Goal: Navigation & Orientation: Find specific page/section

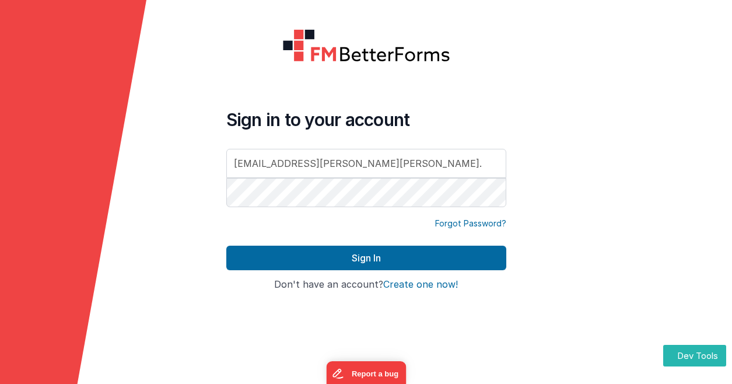
type input "dr.[PERSON_NAME].[PERSON_NAME]@gmail.c"
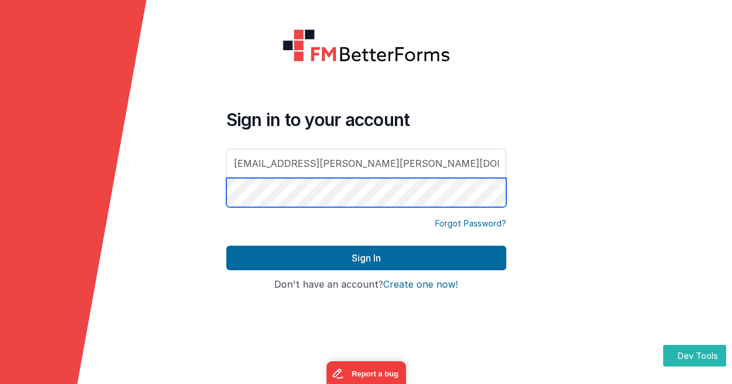
click at [226, 246] on button "Sign In" at bounding box center [366, 258] width 280 height 25
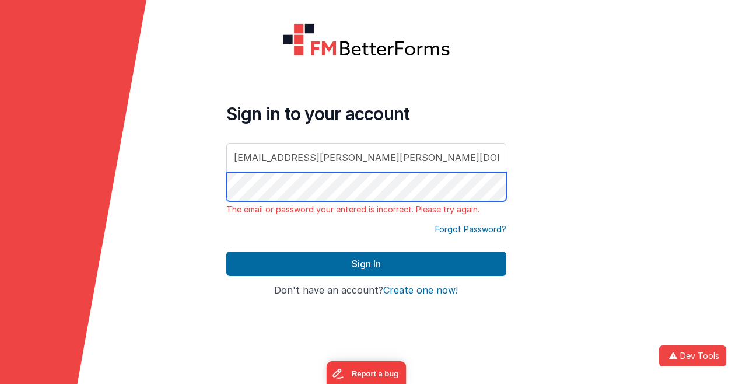
click at [222, 178] on div "Sign in to your account [EMAIL_ADDRESS][PERSON_NAME][PERSON_NAME][DOMAIN_NAME] …" at bounding box center [366, 192] width 299 height 356
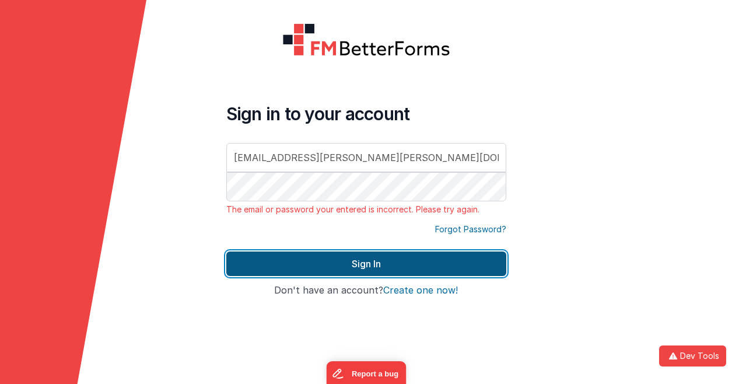
click at [333, 261] on button "Sign In" at bounding box center [366, 263] width 280 height 25
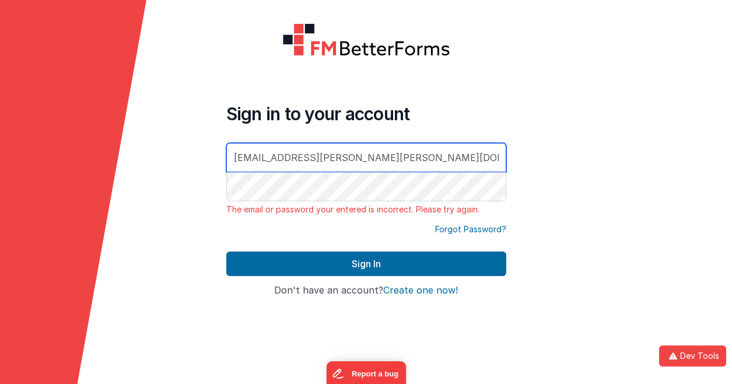
drag, startPoint x: 366, startPoint y: 156, endPoint x: 200, endPoint y: 134, distance: 168.4
click at [200, 134] on form "Sign in to your account [EMAIL_ADDRESS][PERSON_NAME][PERSON_NAME][DOMAIN_NAME] …" at bounding box center [366, 192] width 732 height 384
type input "[PERSON_NAME][EMAIL_ADDRESS][DOMAIN_NAME]"
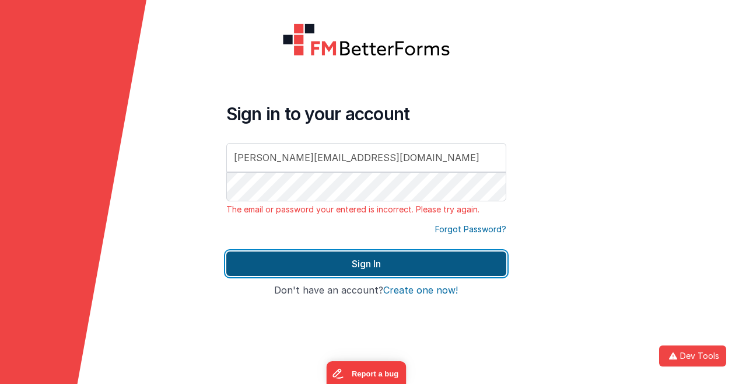
click at [332, 263] on button "Sign In" at bounding box center [366, 263] width 280 height 25
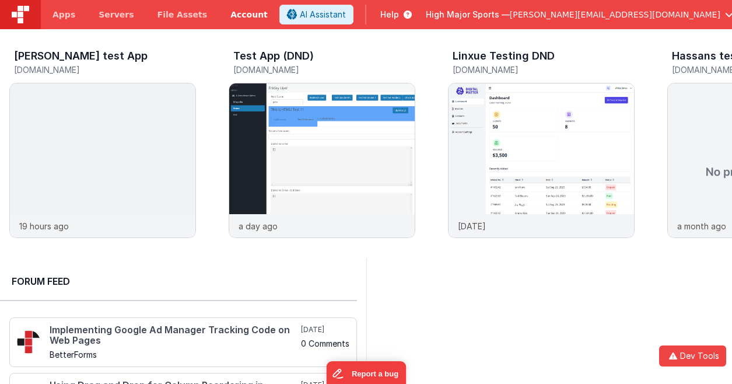
click at [228, 13] on link "Account" at bounding box center [249, 14] width 61 height 29
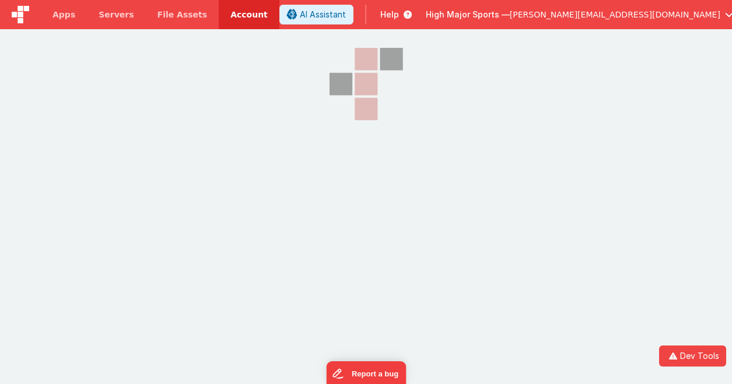
click at [622, 11] on span "[PERSON_NAME][EMAIL_ADDRESS][DOMAIN_NAME]" at bounding box center [615, 15] width 211 height 12
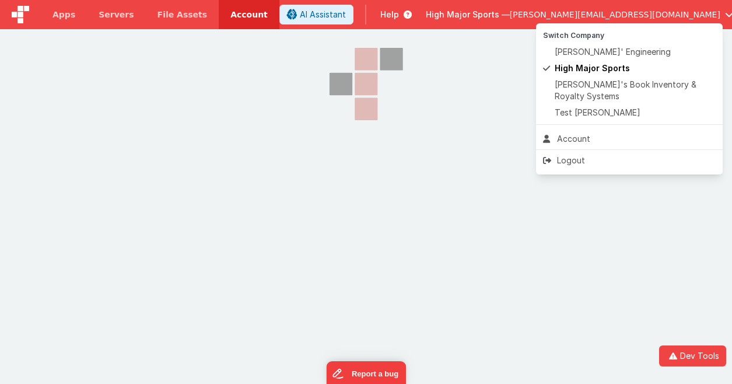
click at [201, 168] on button at bounding box center [366, 192] width 732 height 384
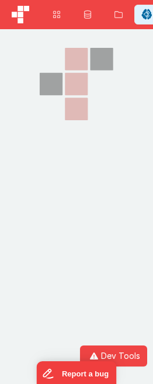
click at [55, 191] on div at bounding box center [76, 125] width 117 height 192
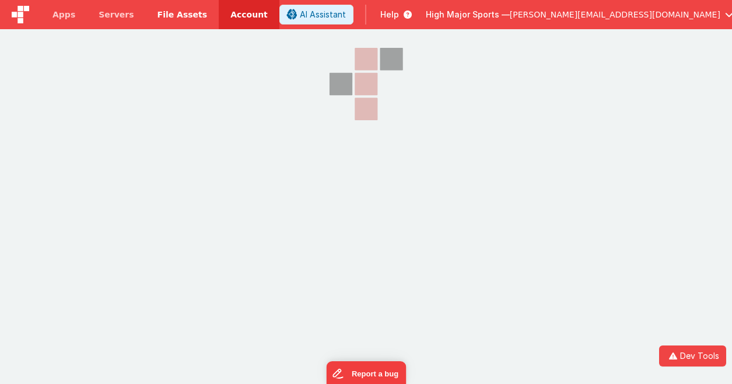
click at [166, 18] on span "File Assets" at bounding box center [183, 15] width 50 height 12
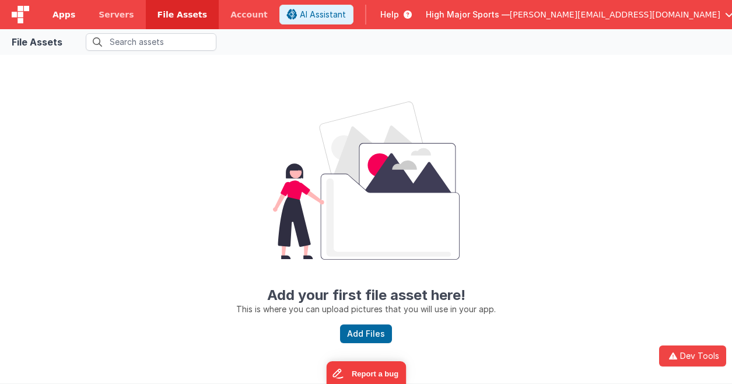
click at [69, 11] on span "Apps" at bounding box center [64, 15] width 23 height 12
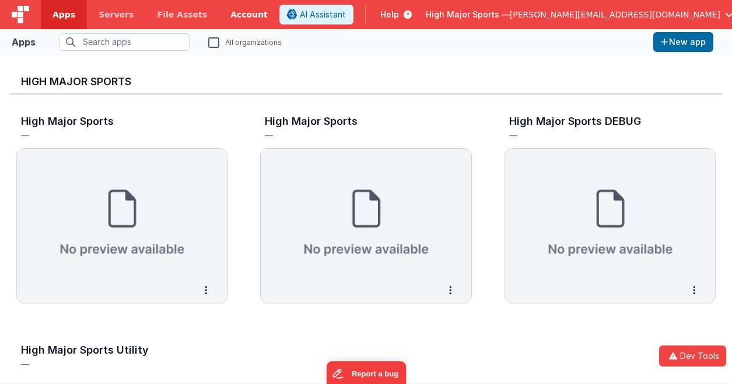
click at [220, 20] on link "Account" at bounding box center [249, 14] width 61 height 29
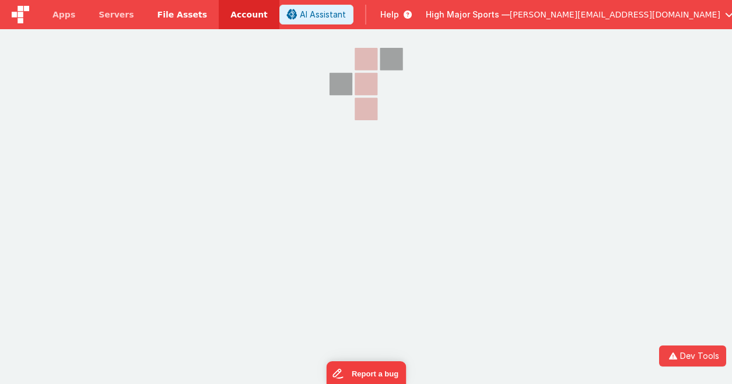
drag, startPoint x: 152, startPoint y: 16, endPoint x: 145, endPoint y: 18, distance: 6.7
click at [158, 16] on span "File Assets" at bounding box center [183, 15] width 50 height 12
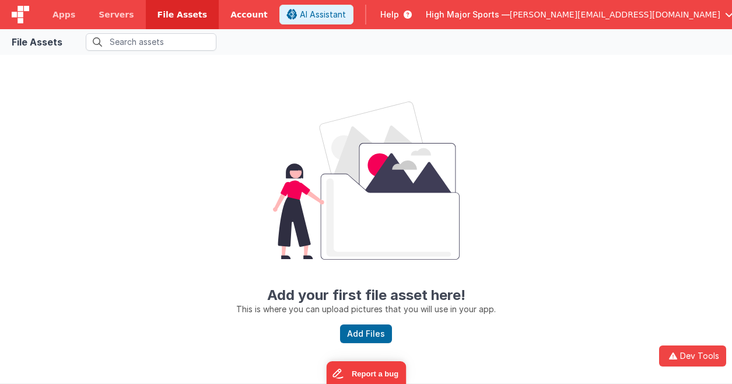
click at [230, 19] on link "Account" at bounding box center [249, 14] width 61 height 29
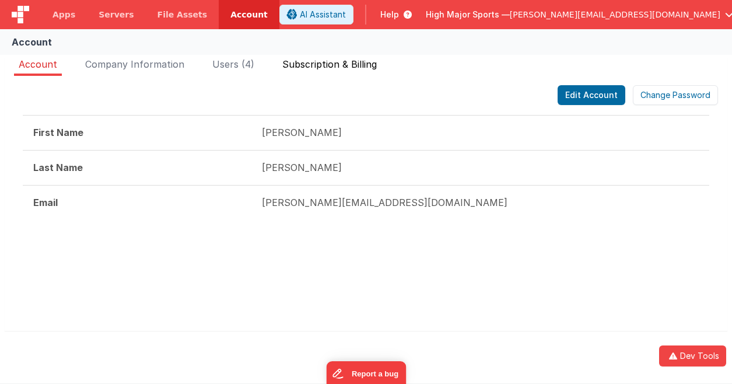
click at [334, 63] on span "Subscription & Billing" at bounding box center [329, 64] width 95 height 12
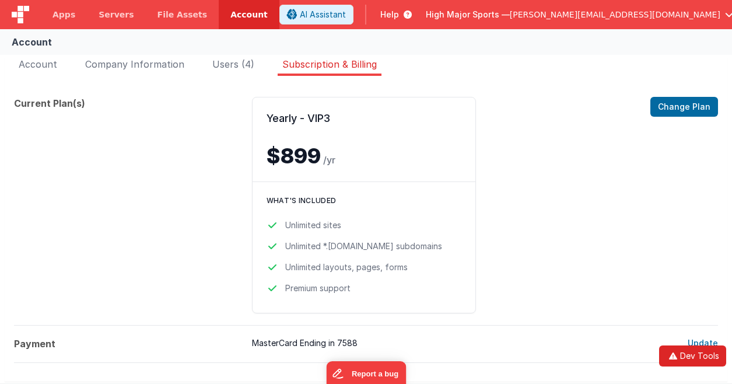
click at [683, 352] on button "Dev Tools" at bounding box center [692, 355] width 67 height 21
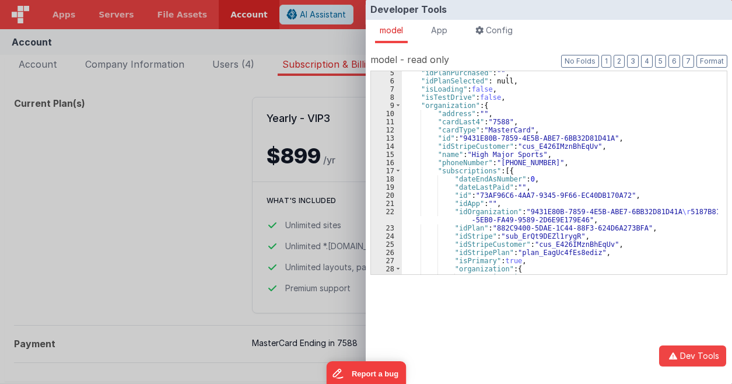
scroll to position [70, 0]
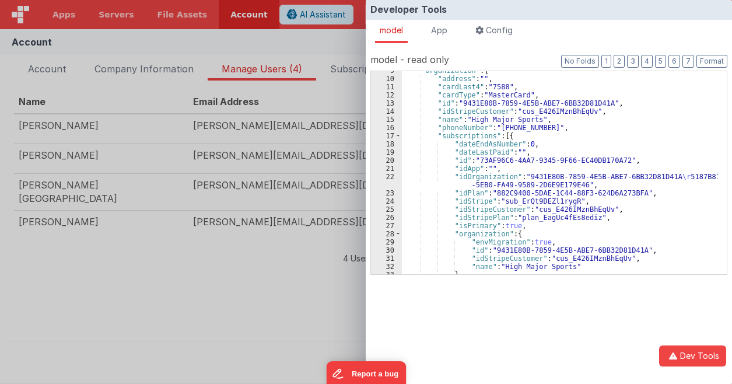
click at [195, 281] on div "Developer Tools model App Params Log (7) Misc Windows Config model - read only …" at bounding box center [366, 192] width 732 height 384
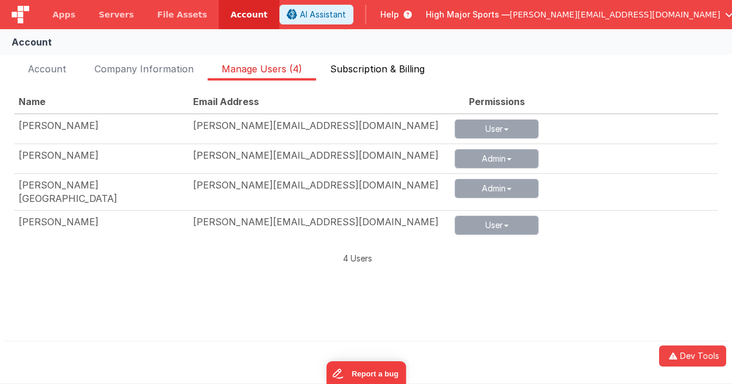
click at [380, 69] on span "Subscription & Billing" at bounding box center [377, 71] width 95 height 19
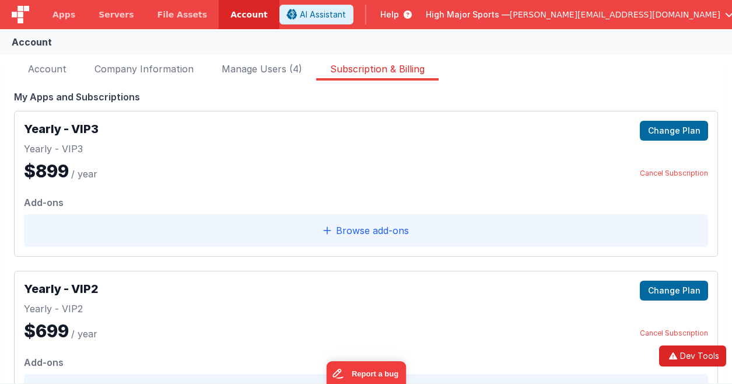
click at [708, 351] on button "Dev Tools" at bounding box center [692, 355] width 67 height 21
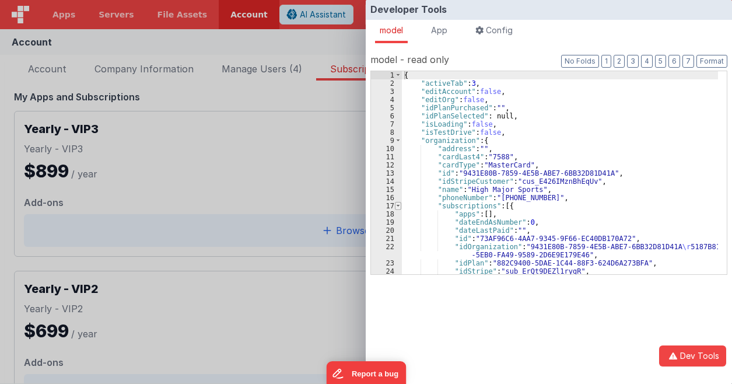
click at [400, 208] on span at bounding box center [398, 206] width 6 height 8
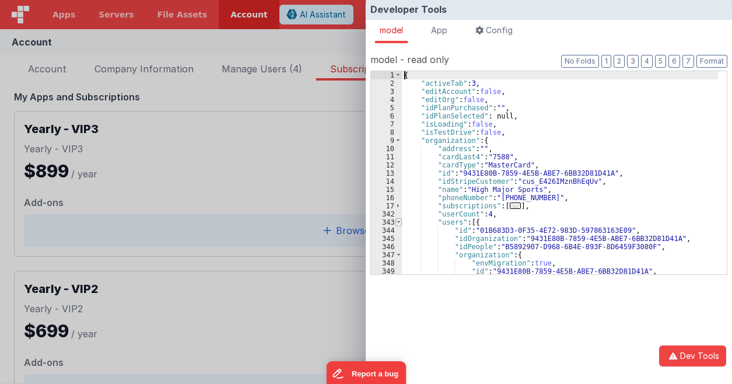
click at [401, 222] on span at bounding box center [399, 222] width 6 height 8
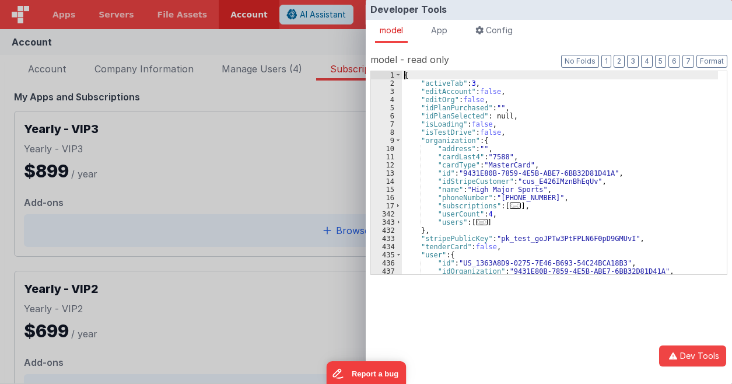
click at [200, 307] on div "Developer Tools model App Params Log (8) Misc Windows Config model - read only …" at bounding box center [366, 192] width 732 height 384
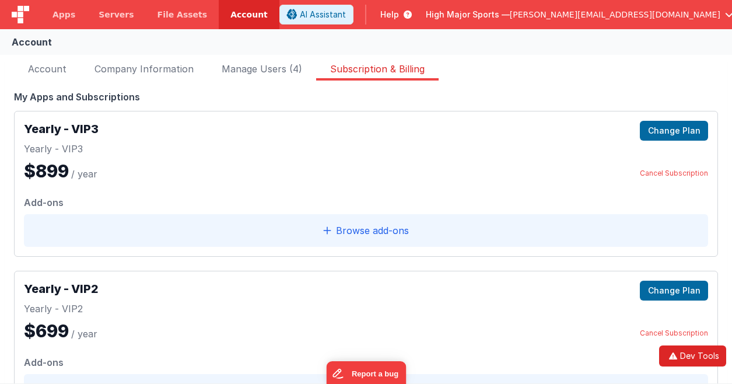
click at [679, 354] on icon "button" at bounding box center [673, 356] width 14 height 8
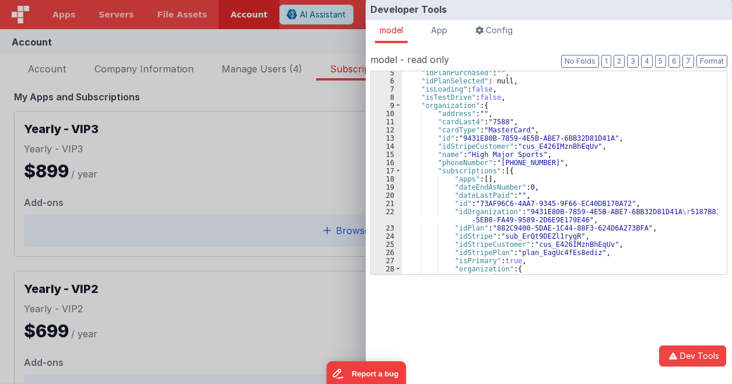
scroll to position [35, 0]
click at [489, 181] on div ""idPlanPurchased" : "" , "idPlanSelected" : null, "isLoading" : false , "isTest…" at bounding box center [560, 178] width 316 height 219
click at [482, 202] on div ""idPlanPurchased" : "" , "idPlanSelected" : null, "isLoading" : false , "isTest…" at bounding box center [560, 178] width 316 height 219
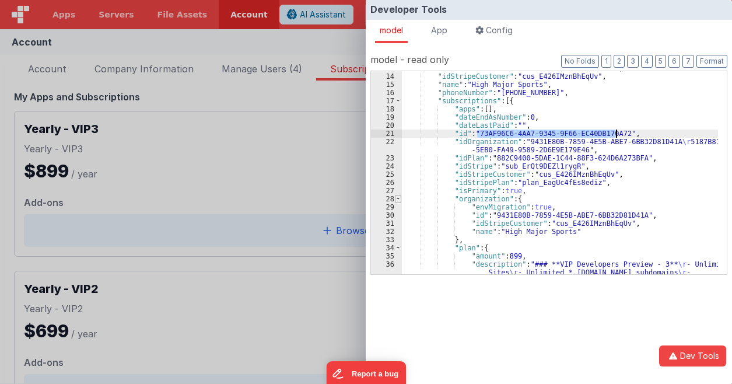
click at [396, 195] on span at bounding box center [398, 199] width 6 height 8
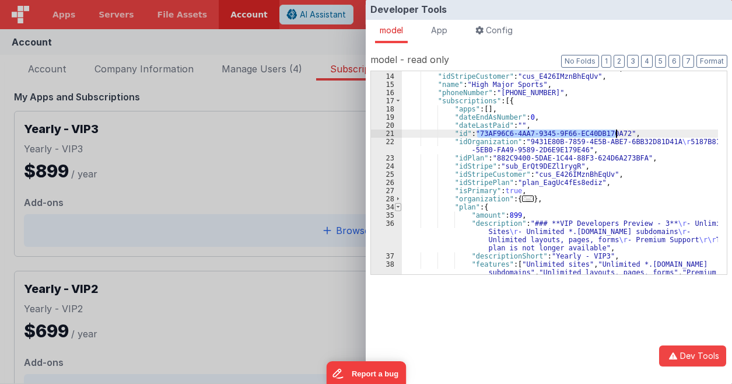
click at [398, 208] on span at bounding box center [398, 207] width 6 height 8
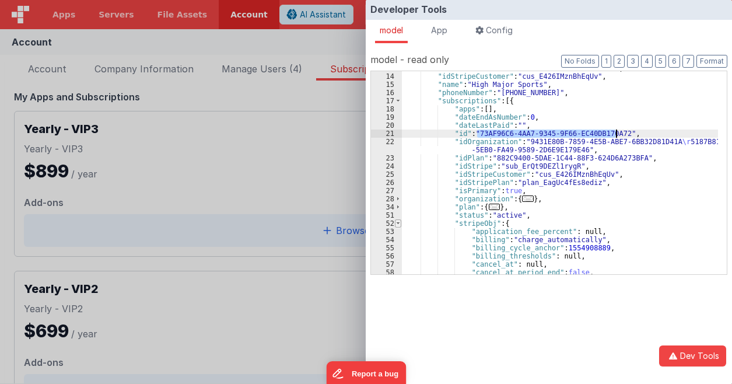
click at [398, 225] on span at bounding box center [398, 223] width 6 height 8
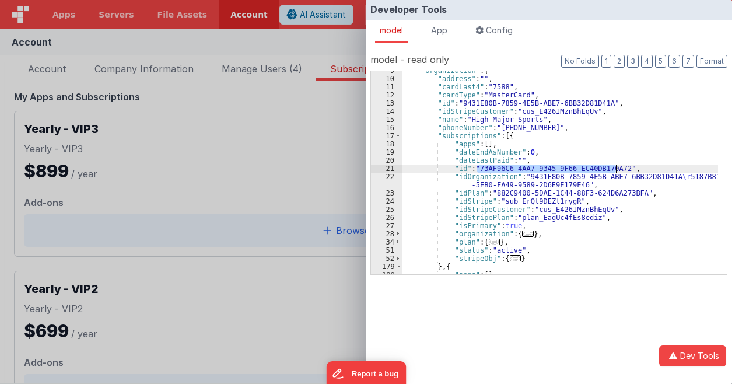
scroll to position [140, 0]
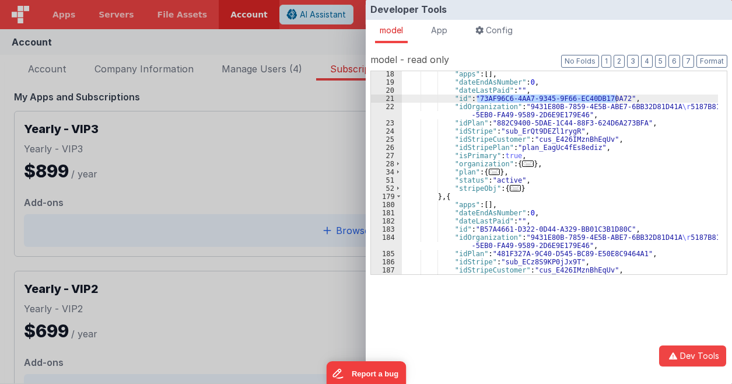
click at [256, 43] on div "Developer Tools model App Params Log (9) Misc Windows Config model - read only …" at bounding box center [366, 192] width 732 height 384
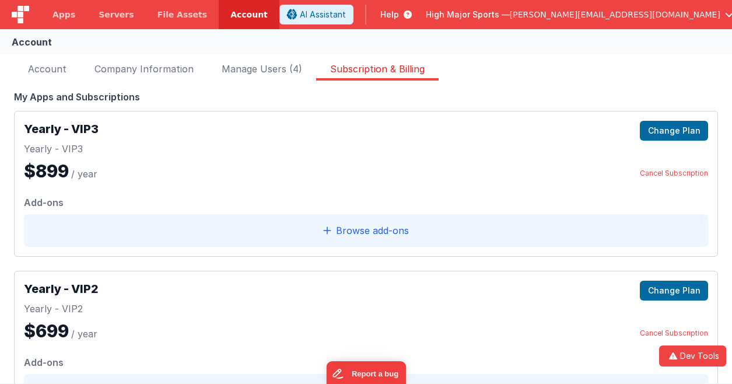
click at [510, 18] on span "High Major Sports —" at bounding box center [468, 15] width 84 height 12
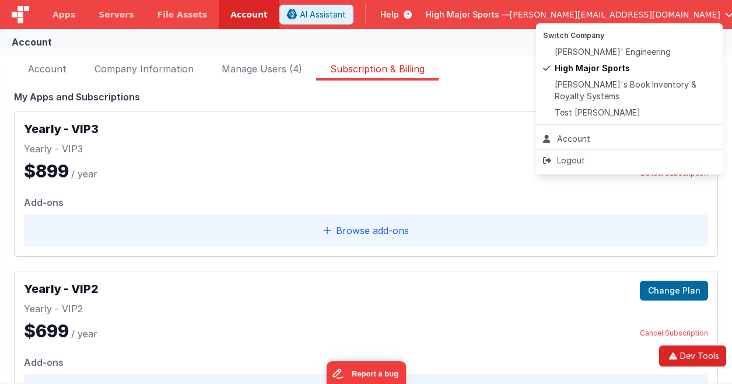
click at [698, 349] on button "Dev Tools" at bounding box center [692, 355] width 67 height 21
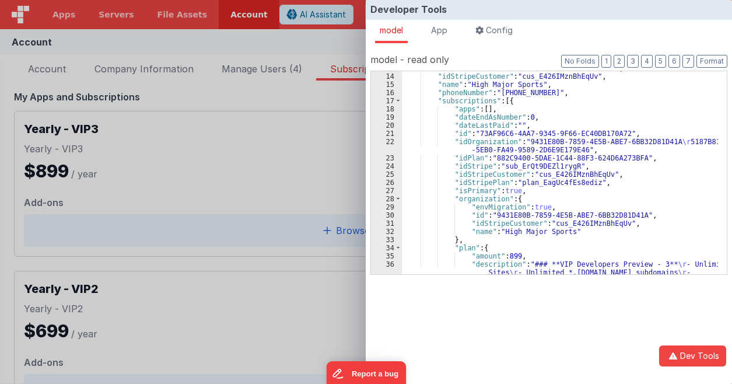
scroll to position [105, 0]
click at [400, 197] on span at bounding box center [398, 199] width 6 height 8
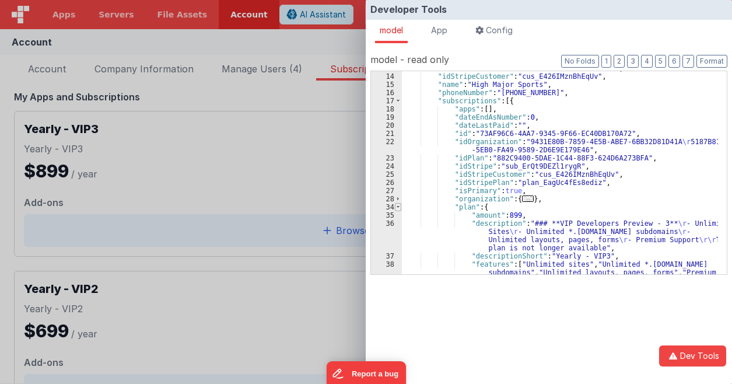
click at [398, 206] on span at bounding box center [398, 207] width 6 height 8
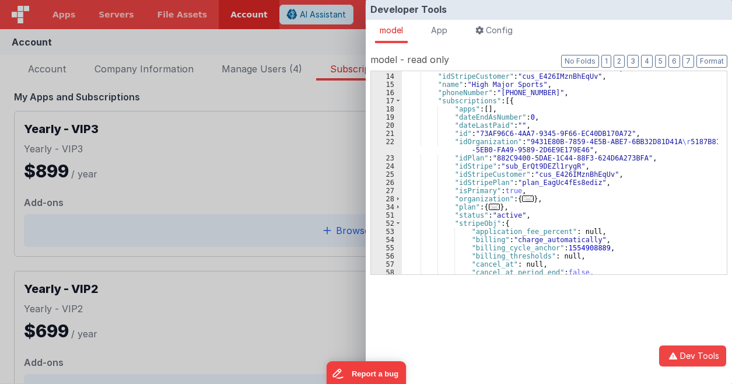
scroll to position [140, 0]
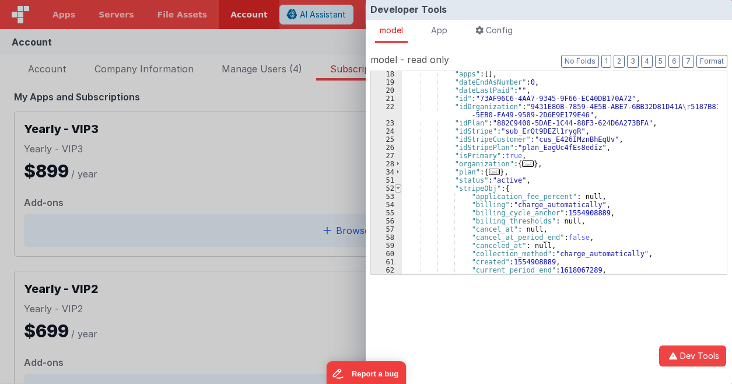
click at [396, 188] on span at bounding box center [398, 188] width 6 height 8
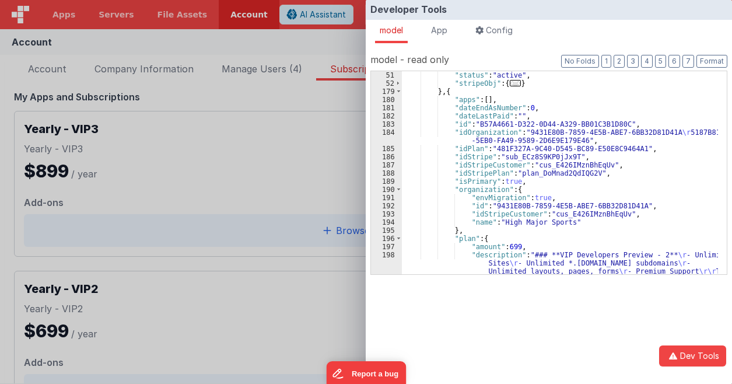
scroll to position [245, 0]
click at [400, 240] on span at bounding box center [399, 239] width 6 height 8
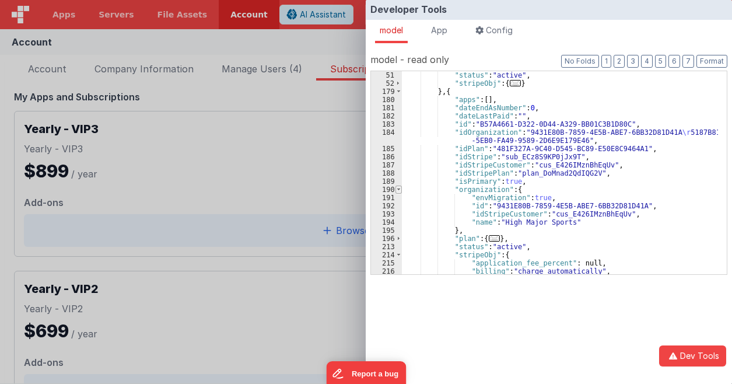
click at [398, 189] on span at bounding box center [399, 190] width 6 height 8
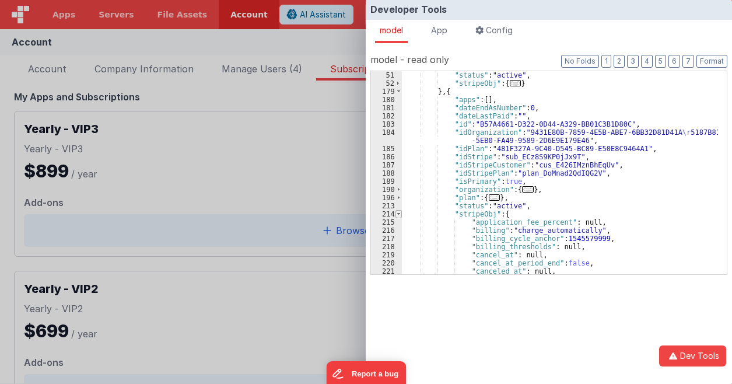
click at [401, 212] on span at bounding box center [399, 214] width 6 height 8
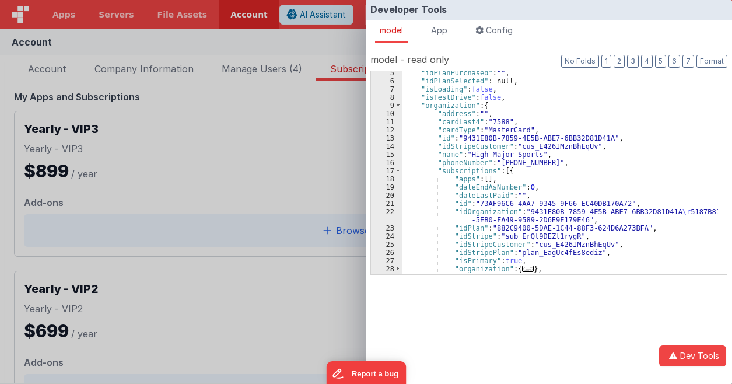
scroll to position [0, 0]
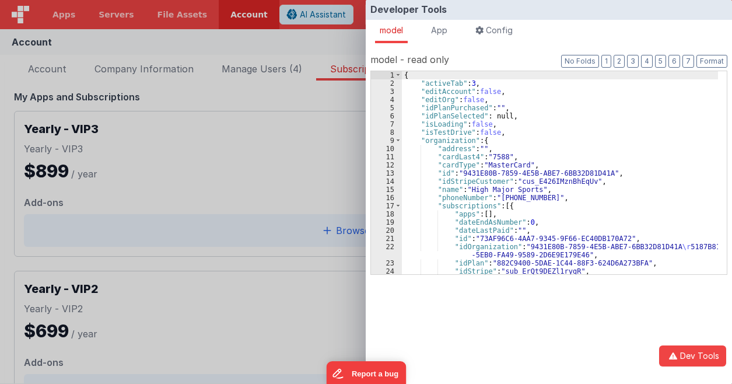
click at [498, 233] on div "{ "activeTab" : 3 , "editAccount" : false , "editOrg" : false , "idPlanPurchase…" at bounding box center [560, 180] width 316 height 219
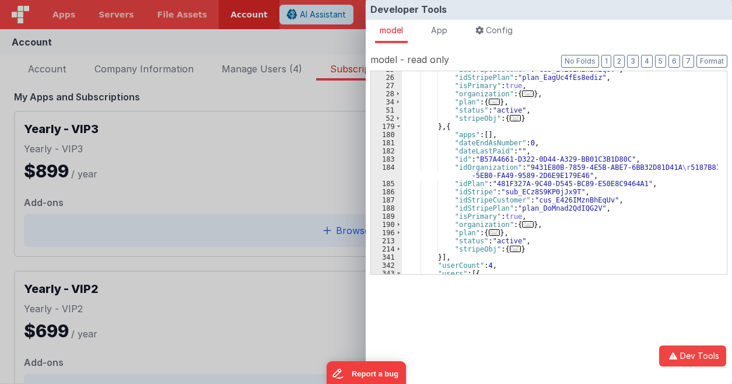
scroll to position [175, 0]
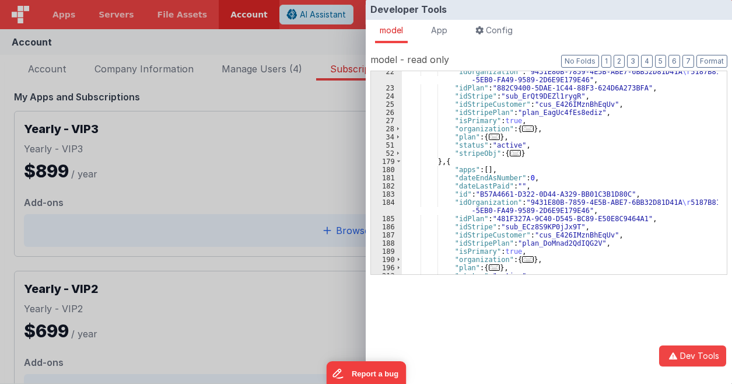
click at [279, 40] on div "Developer Tools model App Params Log (10) Misc Windows Config model - read only…" at bounding box center [366, 192] width 732 height 384
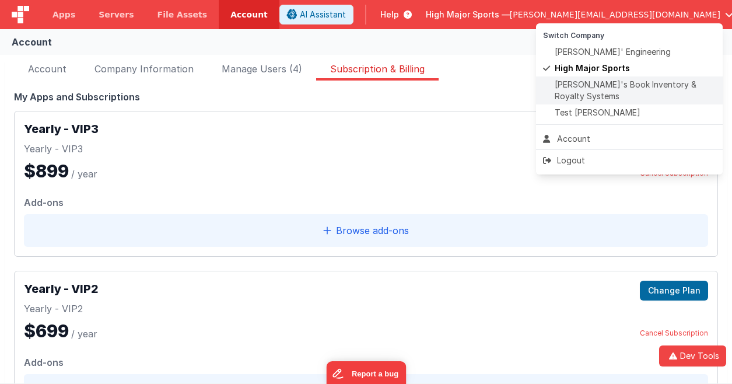
click at [576, 89] on span "[PERSON_NAME]'s Book Inventory & Royalty Systems" at bounding box center [635, 90] width 161 height 23
